Goal: Use online tool/utility: Use online tool/utility

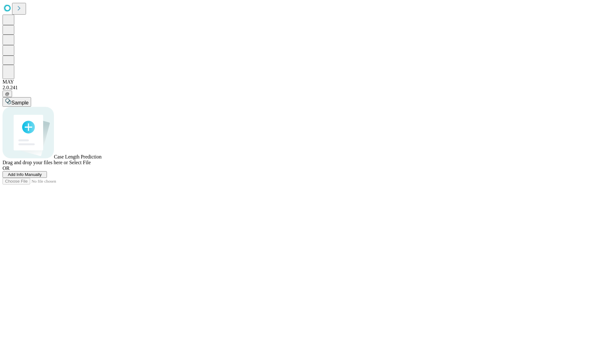
click at [42, 177] on span "Add Info Manually" at bounding box center [25, 174] width 34 height 5
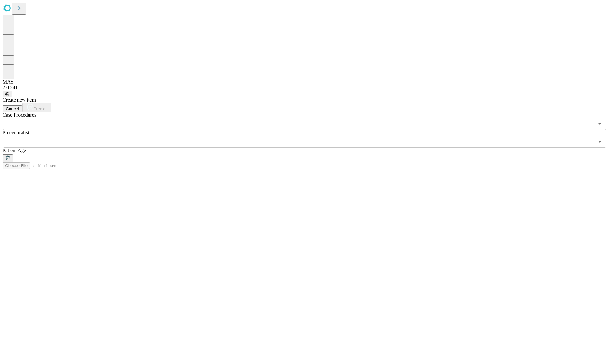
click at [71, 148] on input "text" at bounding box center [48, 151] width 45 height 6
type input "**"
click at [309, 136] on input "text" at bounding box center [299, 142] width 592 height 12
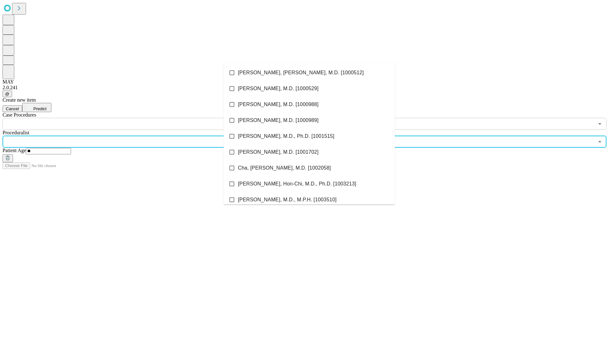
click at [309, 73] on li "[PERSON_NAME], [PERSON_NAME], M.D. [1000512]" at bounding box center [309, 73] width 171 height 16
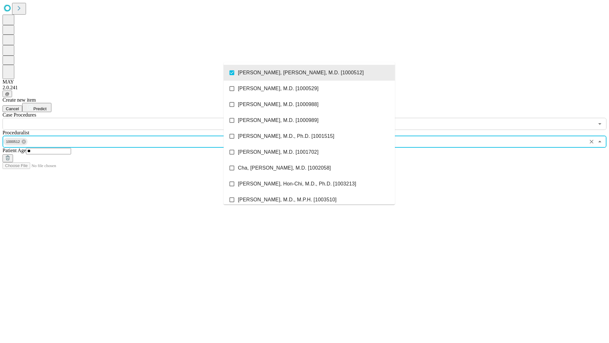
click at [133, 118] on input "text" at bounding box center [299, 124] width 592 height 12
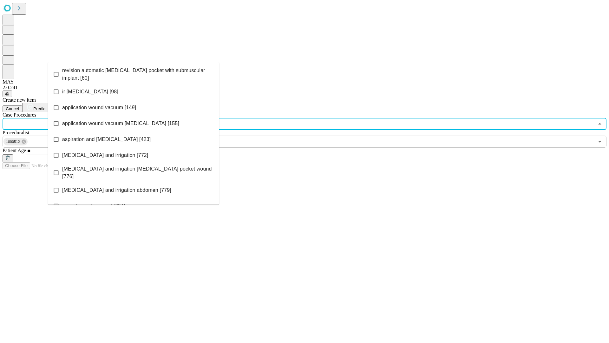
click at [134, 73] on span "revision automatic [MEDICAL_DATA] pocket with submuscular implant [60]" at bounding box center [138, 74] width 152 height 15
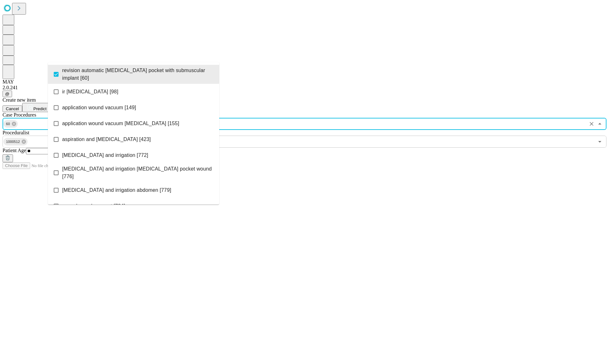
click at [46, 106] on span "Predict" at bounding box center [39, 108] width 13 height 5
